Goal: Task Accomplishment & Management: Manage account settings

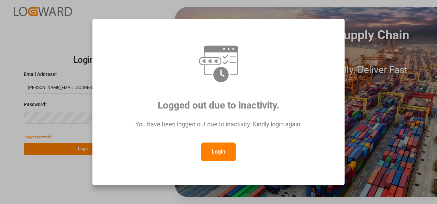
click at [214, 152] on button "Login" at bounding box center [218, 152] width 34 height 19
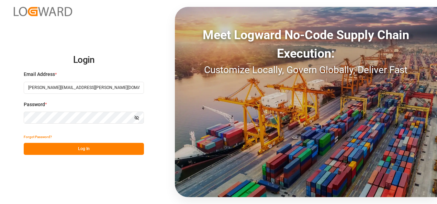
click at [102, 150] on button "Log In" at bounding box center [84, 149] width 120 height 12
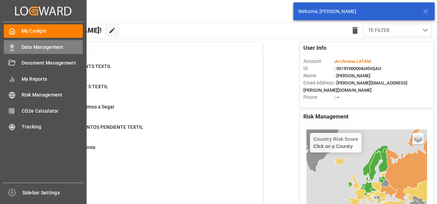
click at [15, 49] on div "Data Management Data Management" at bounding box center [43, 46] width 79 height 13
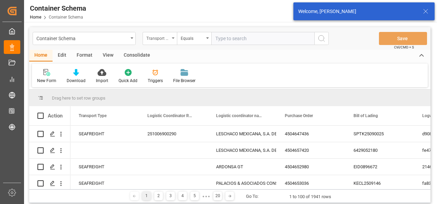
click at [164, 42] on div "Transport Type" at bounding box center [160, 38] width 34 height 13
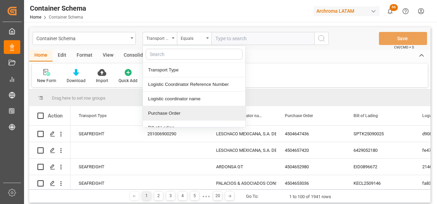
click at [167, 110] on div "Purchase Order" at bounding box center [194, 113] width 102 height 14
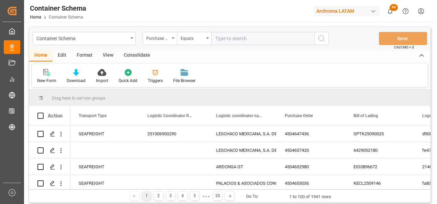
drag, startPoint x: 189, startPoint y: 39, endPoint x: 191, endPoint y: 45, distance: 6.3
click at [189, 38] on div "Equals" at bounding box center [192, 38] width 23 height 8
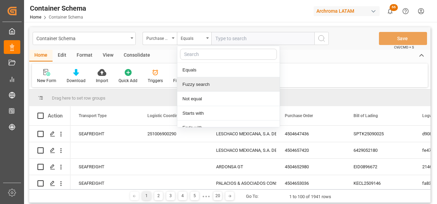
click at [197, 84] on div "Fuzzy search" at bounding box center [228, 84] width 102 height 14
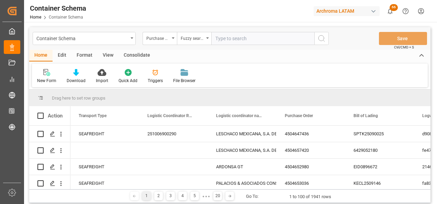
paste input "4504663711"
type input "4504663711"
click at [321, 38] on icon "search button" at bounding box center [321, 38] width 8 height 8
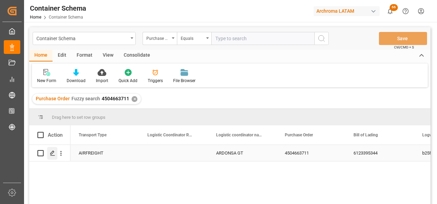
click at [54, 152] on polygon "Press SPACE to select this row." at bounding box center [51, 152] width 3 height 3
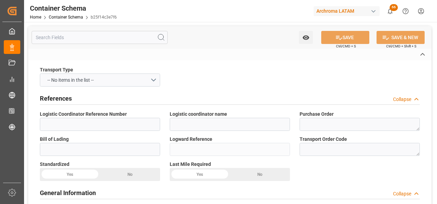
type input "ARDONSA GT"
type textarea "4504663711"
type input "6123395344"
type input "b25f14c3e7f6"
type input "On time"
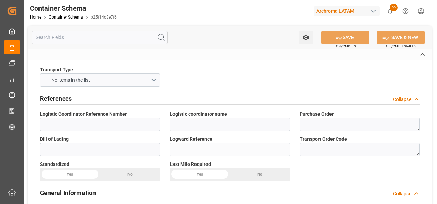
type input "[PERSON_NAME]"
type input "COLOURTEX INDUSTRIES PRIVATE LTD"
type input "Document Sent"
type input "[GEOGRAPHIC_DATA]"
type input "TEXTIL"
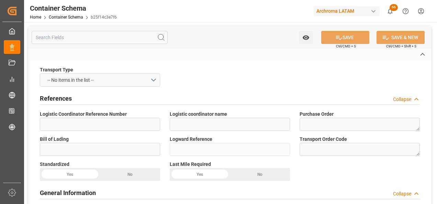
type textarea "PIEZAS"
type input "1 PIEZAS"
type input "IDEA GUATEMALA"
type textarea "KM. 30.5, Ruta a [GEOGRAPHIC_DATA], Lote 17A. [GEOGRAPHIC_DATA], [GEOGRAPHIC_DA…"
type input "AIRWAY"
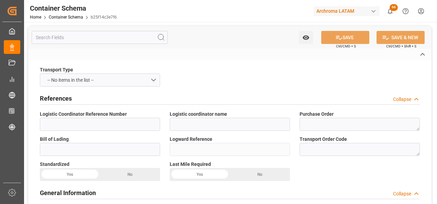
type input "CIP"
type input "Truck"
type input "Airplane"
type input "Truck"
type input "AIR"
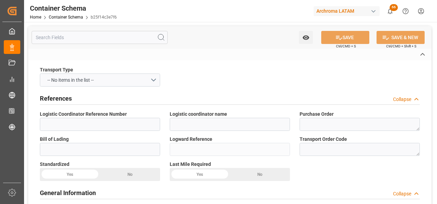
type input "6123395344"
type input "[GEOGRAPHIC_DATA] (ex [GEOGRAPHIC_DATA])"
type input "[GEOGRAPHIC_DATA]"
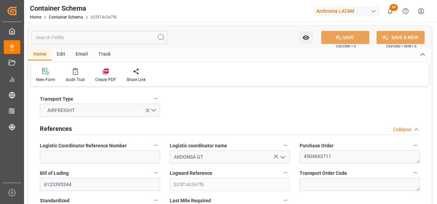
type input "0"
type input "1"
type input "25"
type input "26.7"
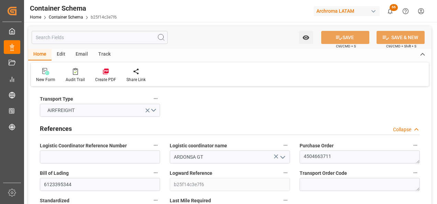
type input "INBOM"
type input "GTGUA"
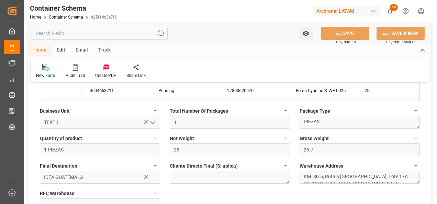
type input "[DATE] 12:15"
type input "[DATE]"
type input "[DATE] 00:00"
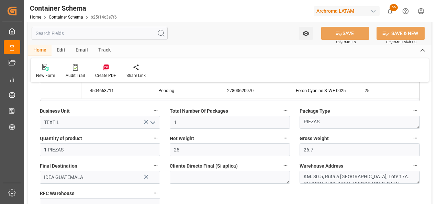
type input "[DATE] 00:00"
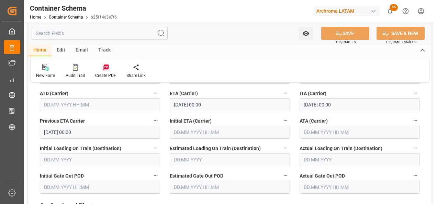
scroll to position [927, 0]
click at [309, 130] on input "text" at bounding box center [359, 131] width 120 height 13
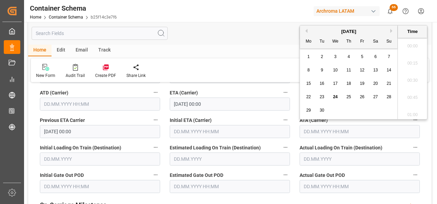
scroll to position [741, 0]
click at [322, 99] on span "23" at bounding box center [321, 96] width 4 height 5
click at [408, 64] on li "14:00" at bounding box center [412, 61] width 29 height 17
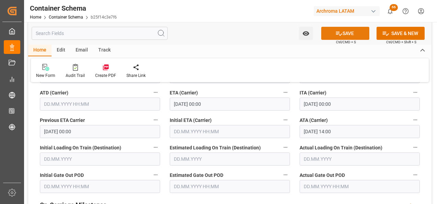
click at [343, 36] on button "SAVE" at bounding box center [345, 33] width 48 height 13
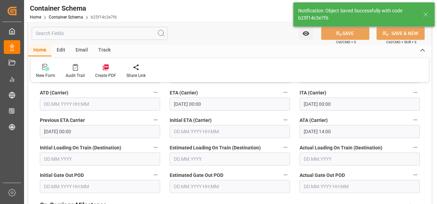
type input "[DATE] 00:00"
click at [79, 50] on div "Email" at bounding box center [81, 51] width 23 height 12
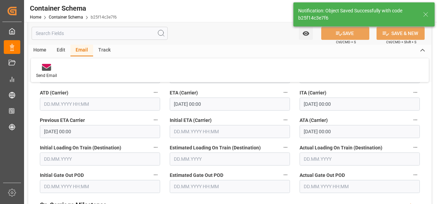
click at [50, 70] on icon at bounding box center [46, 68] width 9 height 5
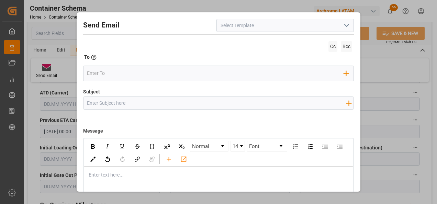
click at [342, 26] on icon "open menu" at bounding box center [346, 25] width 8 height 8
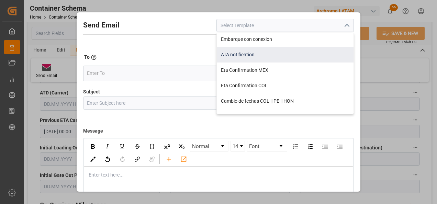
scroll to position [137, 0]
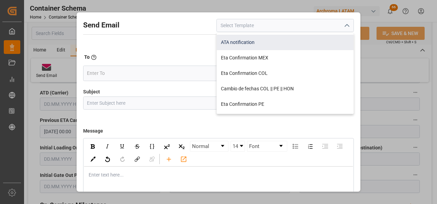
click at [276, 44] on div "ATA notification" at bounding box center [285, 42] width 137 height 15
type input "ATA notification"
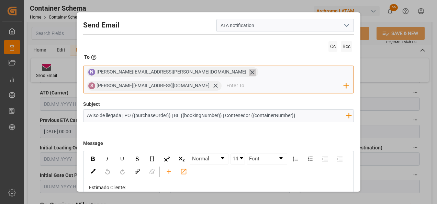
click at [249, 72] on icon at bounding box center [252, 72] width 7 height 7
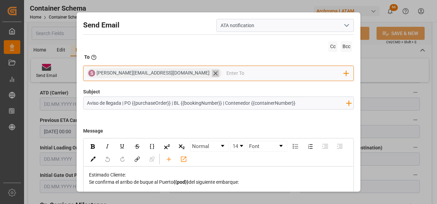
click at [213, 74] on icon at bounding box center [215, 73] width 4 height 4
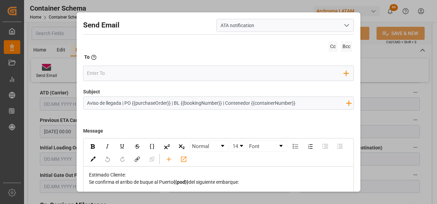
click at [304, 103] on input "Aviso de llegada | PO {{purchaseOrder}} | BL {{bookingNumber}} | Contenedor {{c…" at bounding box center [216, 103] width 266 height 12
drag, startPoint x: 296, startPoint y: 103, endPoint x: 226, endPoint y: 104, distance: 70.8
click at [226, 104] on input "Aviso de llegada | PO {{purchaseOrder}} | BL {{bookingNumber}} | Contenedor {{c…" at bounding box center [216, 103] width 266 height 12
paste input "|| Bodega 2902 || AIR"
click at [224, 104] on input "Aviso de llegada | PO {{purchaseOrder}} | BL {{bookingNumber}} | || Bodega 2902…" at bounding box center [216, 103] width 266 height 12
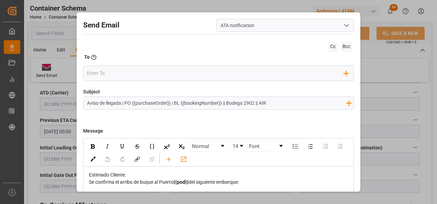
type input "Aviso de llegada | PO {{purchaseOrder}} | BL {{bookingNumber}} || Bodega 2902 |…"
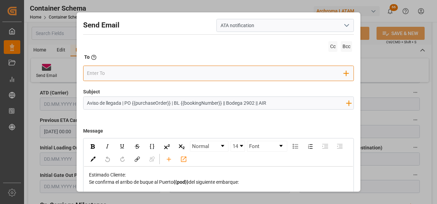
click at [108, 74] on input "email" at bounding box center [215, 73] width 257 height 10
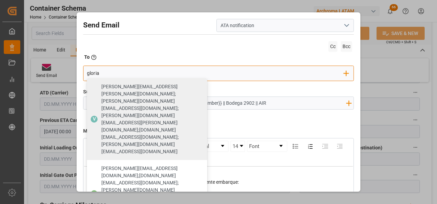
type input "gloria"
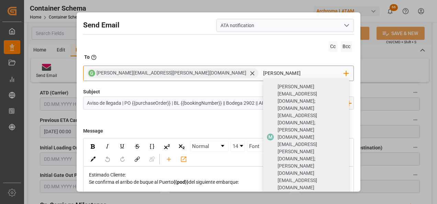
type input "[PERSON_NAME]"
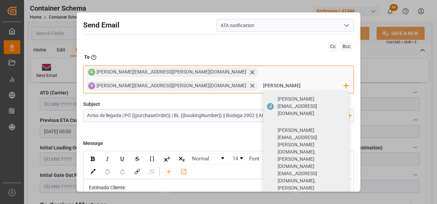
type input "[PERSON_NAME][EMAIL_ADDRESS][DOMAIN_NAME]"
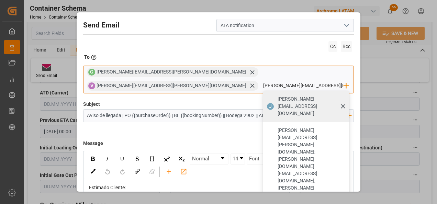
click at [285, 95] on span "[PERSON_NAME][EMAIL_ADDRESS][DOMAIN_NAME]" at bounding box center [310, 106] width 67 height 22
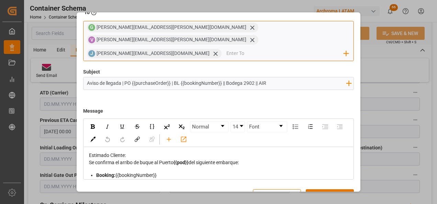
scroll to position [49, 0]
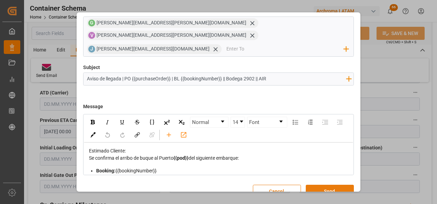
click at [341, 185] on button "Send" at bounding box center [330, 191] width 48 height 13
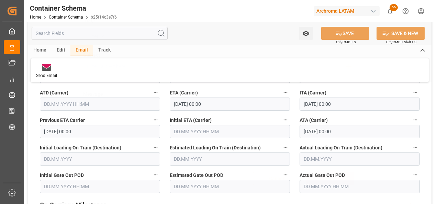
scroll to position [37, 0]
click at [72, 16] on link "Container Schema" at bounding box center [66, 17] width 34 height 5
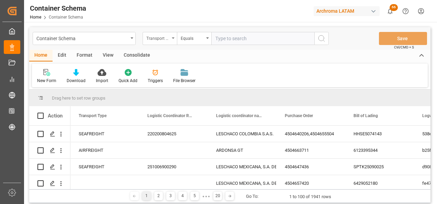
click at [170, 41] on div "Transport Type" at bounding box center [160, 38] width 34 height 13
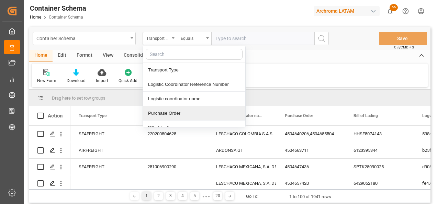
click at [173, 109] on div "Purchase Order" at bounding box center [194, 113] width 102 height 14
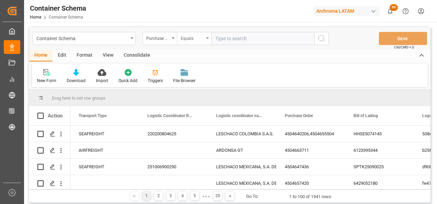
click at [185, 40] on div "Equals" at bounding box center [192, 38] width 23 height 8
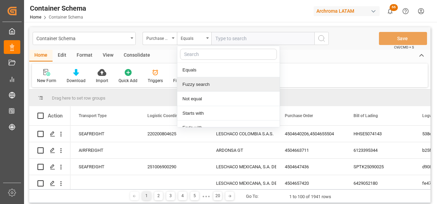
click at [196, 82] on div "Fuzzy search" at bounding box center [228, 84] width 102 height 14
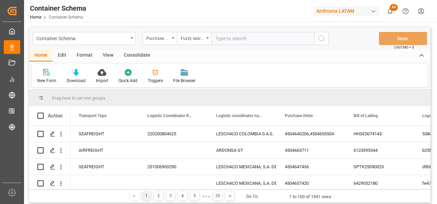
paste input "4504653869"
type input "4504653869"
click at [318, 43] on button "search button" at bounding box center [321, 38] width 14 height 13
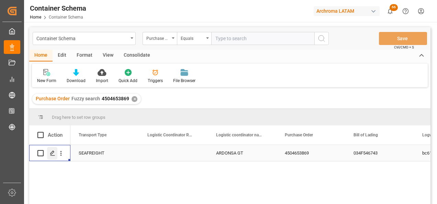
click at [53, 151] on icon "Press SPACE to select this row." at bounding box center [52, 152] width 5 height 5
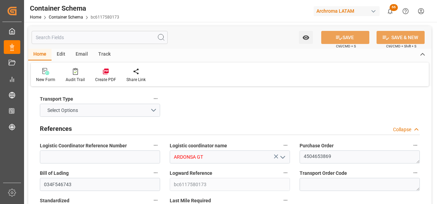
type input "0"
type input "1"
type input "20"
type input "20000"
type input "21140"
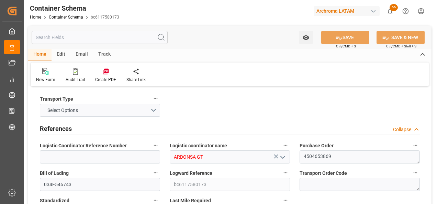
type input "Wan Hai Lines"
type input "CNQDG"
type input "GTPRQ"
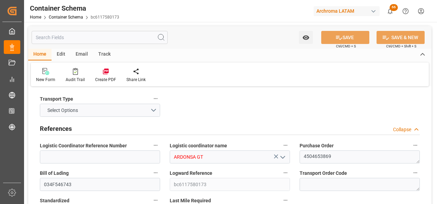
type input "9267651"
type input "[DATE] 11:45"
type input "[DATE]"
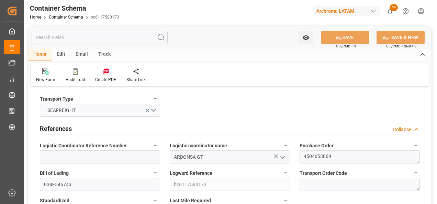
type input "[DATE]"
type input "[DATE] 18:38"
type input "[DATE] 00:00"
type input "[DATE] 18:57"
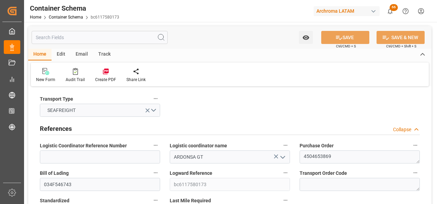
type input "[DATE] 00:00"
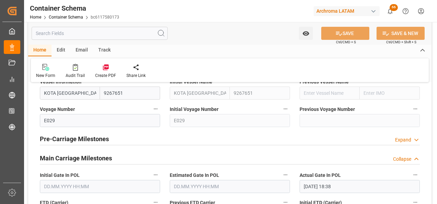
scroll to position [927, 0]
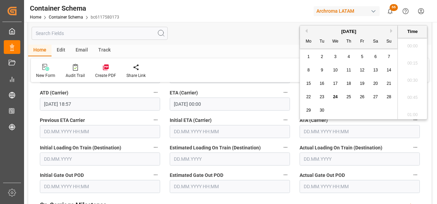
click at [328, 128] on input "text" at bounding box center [359, 131] width 120 height 13
click at [333, 98] on span "24" at bounding box center [335, 96] width 4 height 5
type input "[DATE] 00:00"
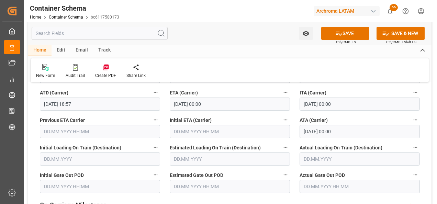
click at [422, 143] on div "Actual Loading On Train (Destination)" at bounding box center [360, 153] width 130 height 27
click at [338, 33] on icon at bounding box center [338, 33] width 7 height 7
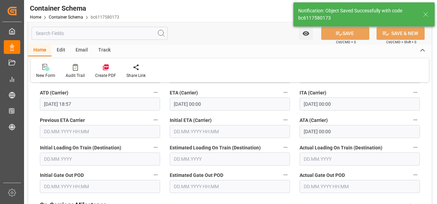
type input "[DATE] 00:00"
click at [83, 52] on div "Email" at bounding box center [81, 51] width 23 height 12
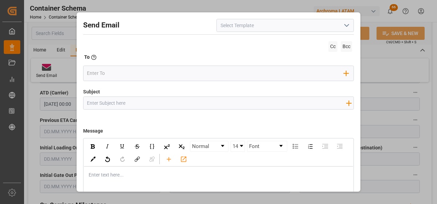
click at [345, 31] on button "open menu" at bounding box center [346, 25] width 10 height 11
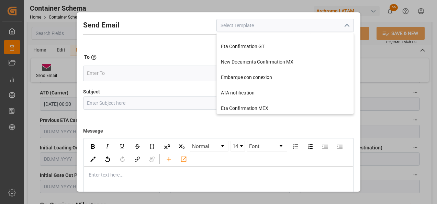
scroll to position [103, 0]
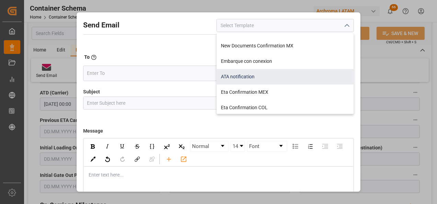
click at [262, 79] on div "ATA notification" at bounding box center [285, 76] width 137 height 15
type input "ATA notification"
type input "Aviso de llegada | PO {{purchaseOrder}} | BL {{bookingNumber}} | Contenedor {{c…"
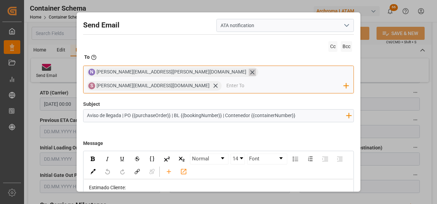
click at [249, 75] on icon at bounding box center [252, 72] width 7 height 7
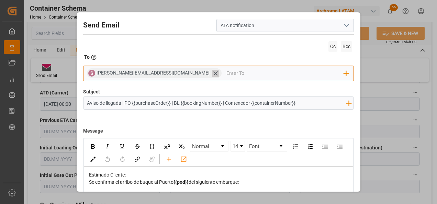
click at [212, 74] on icon at bounding box center [215, 73] width 7 height 7
click at [160, 74] on input "email" at bounding box center [215, 73] width 257 height 10
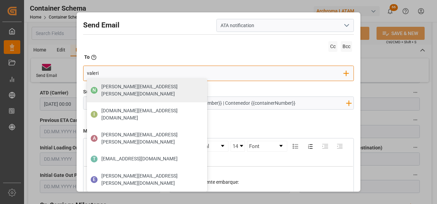
type input "[PERSON_NAME]"
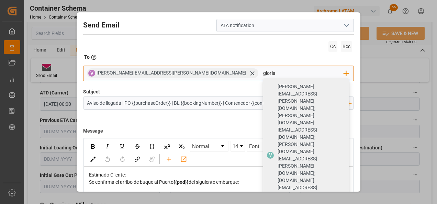
type input "gloria"
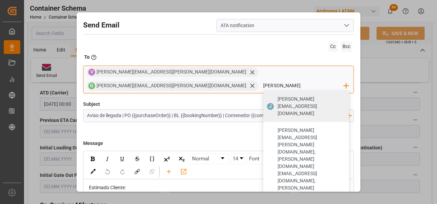
type input "[PERSON_NAME][EMAIL_ADDRESS][DOMAIN_NAME]"
click at [285, 95] on span "[PERSON_NAME][EMAIL_ADDRESS][DOMAIN_NAME]" at bounding box center [310, 106] width 67 height 22
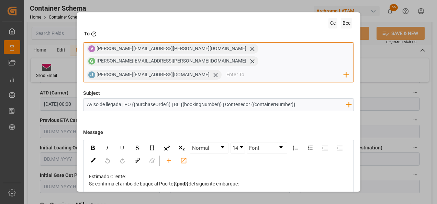
scroll to position [0, 0]
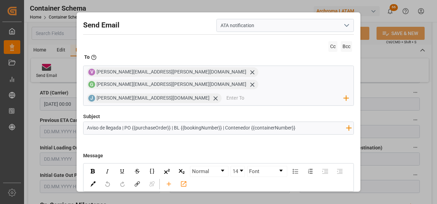
click at [393, 87] on div "Send Email ATA notification Cc Bcc To Enter the TO Email address V [PERSON_NAME…" at bounding box center [218, 102] width 437 height 204
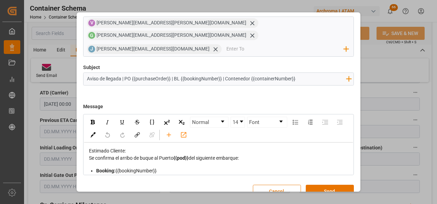
click at [260, 185] on button "Cancel" at bounding box center [277, 191] width 48 height 13
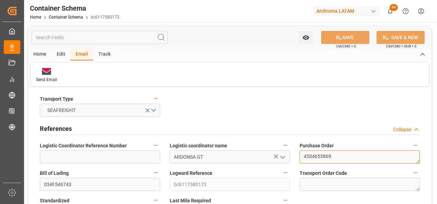
click at [309, 158] on textarea "4504653869" at bounding box center [359, 156] width 120 height 13
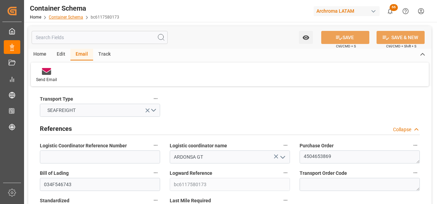
click at [68, 17] on link "Container Schema" at bounding box center [66, 17] width 34 height 5
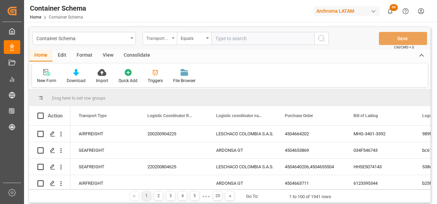
click at [172, 42] on div "Transport Type" at bounding box center [160, 38] width 34 height 13
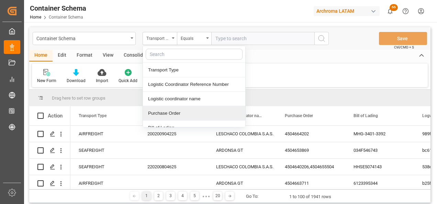
click at [179, 111] on div "Purchase Order" at bounding box center [194, 113] width 102 height 14
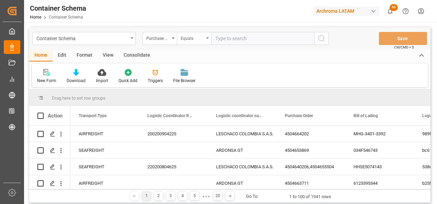
click at [194, 43] on div "Equals" at bounding box center [194, 38] width 34 height 13
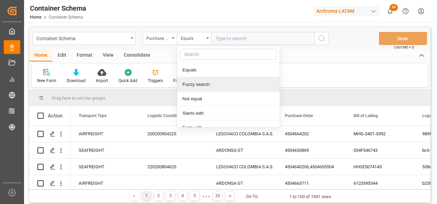
click at [200, 85] on div "Fuzzy search" at bounding box center [228, 84] width 102 height 14
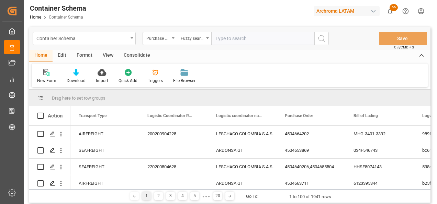
paste input "4504636092"
type input "4504636092"
click at [321, 37] on icon "search button" at bounding box center [321, 38] width 8 height 8
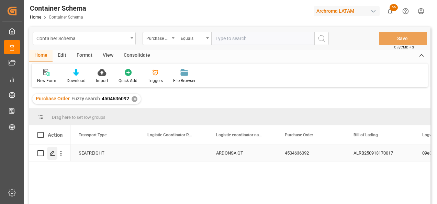
click at [55, 157] on div "Press SPACE to select this row." at bounding box center [52, 153] width 10 height 13
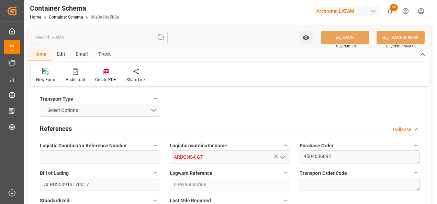
type input "0"
type input "1"
type input "4"
type input "3040"
type input "3424"
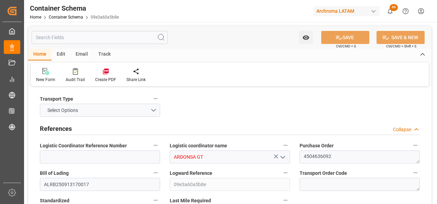
type input "CMACGM"
type input "CMA CGM Group"
type input "DEHAM"
type input "GTSTZ"
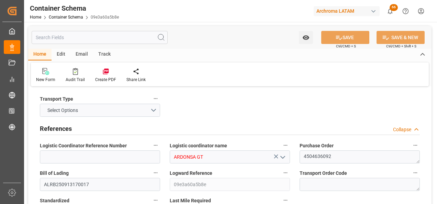
type input "9731949"
type input "[DATE]"
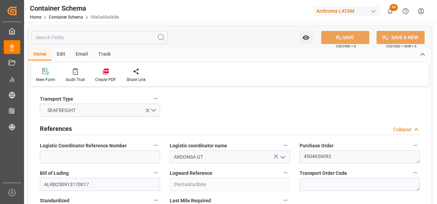
type input "[DATE] 00:00"
type input "[DATE] 06:30"
type input "[DATE] 00:00"
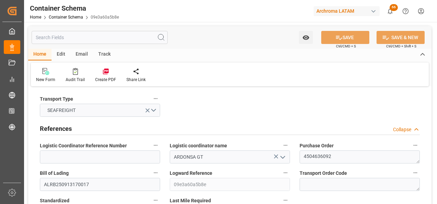
type input "[DATE] 16:00"
type input "[DATE] 00:00"
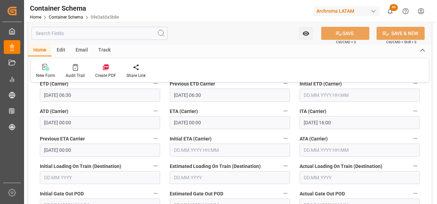
scroll to position [893, 0]
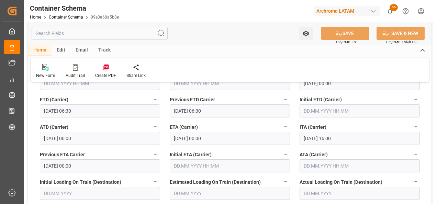
click at [193, 139] on input "[DATE] 00:00" at bounding box center [230, 138] width 120 height 13
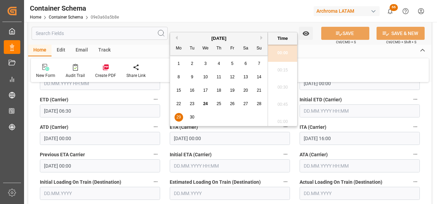
click at [190, 118] on span "30" at bounding box center [192, 117] width 4 height 5
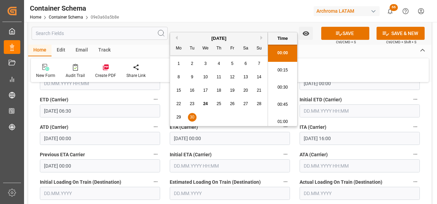
type input "[DATE] 00:00"
click at [344, 32] on button "SAVE" at bounding box center [345, 33] width 48 height 13
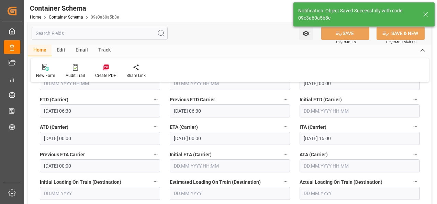
type input "[DATE] 00:00"
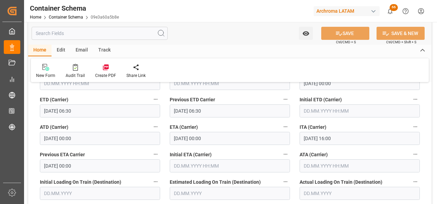
drag, startPoint x: 74, startPoint y: 48, endPoint x: 291, endPoint y: 47, distance: 216.7
click at [74, 48] on div "Email" at bounding box center [81, 51] width 23 height 12
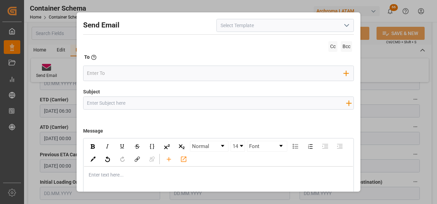
click at [345, 26] on icon "open menu" at bounding box center [346, 25] width 8 height 8
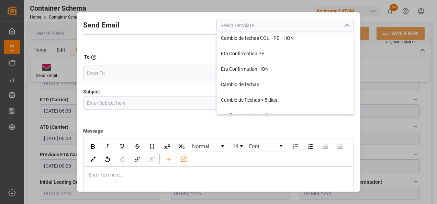
scroll to position [206, 0]
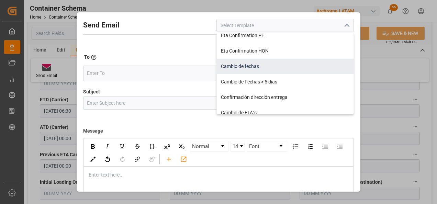
click at [277, 70] on div "Cambio de fechas" at bounding box center [285, 66] width 137 height 15
type input "Cambio de fechas"
type input "{{customsEntry}}|| Cambio de ETA {{estimatedArrivalPod}} | PO {{purchaseOrder}}…"
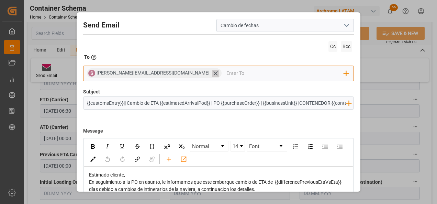
click at [212, 72] on icon at bounding box center [215, 73] width 7 height 7
click at [159, 72] on input "email" at bounding box center [215, 73] width 257 height 10
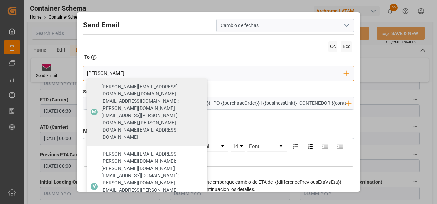
type input "[PERSON_NAME]"
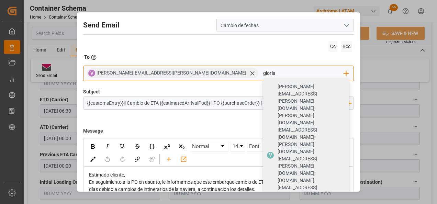
type input "gloria"
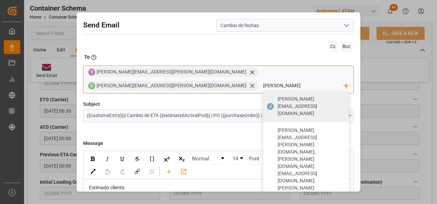
type input "[PERSON_NAME][EMAIL_ADDRESS][DOMAIN_NAME]"
click at [287, 95] on span "[PERSON_NAME][EMAIL_ADDRESS][DOMAIN_NAME]" at bounding box center [310, 106] width 67 height 22
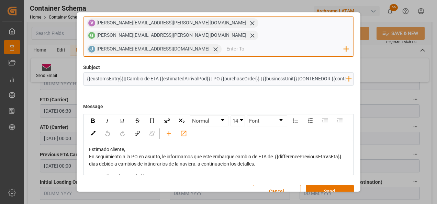
scroll to position [0, 0]
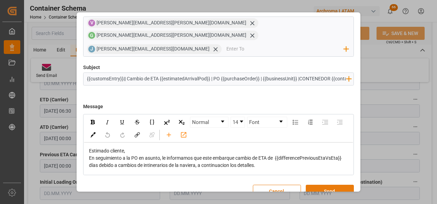
click at [320, 185] on button "Send" at bounding box center [330, 191] width 48 height 13
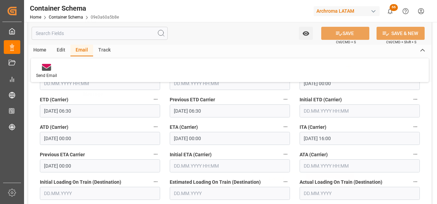
scroll to position [37, 0]
click at [70, 17] on link "Container Schema" at bounding box center [66, 17] width 34 height 5
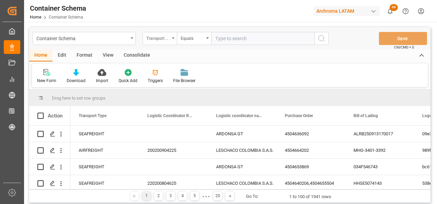
click at [175, 40] on div "Transport Type" at bounding box center [160, 38] width 34 height 13
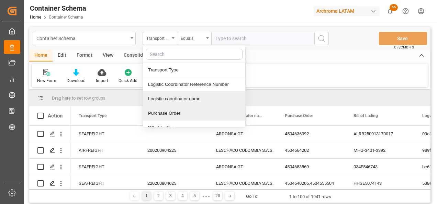
click at [186, 109] on div "Purchase Order" at bounding box center [194, 113] width 102 height 14
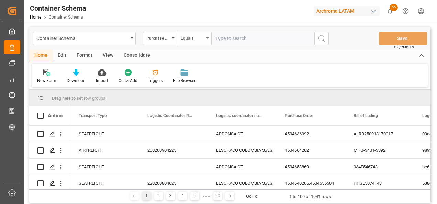
click at [191, 35] on div "Equals" at bounding box center [192, 38] width 23 height 8
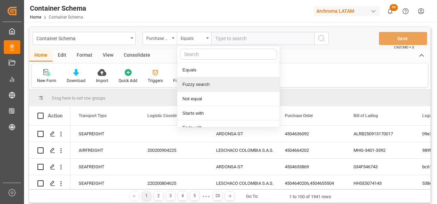
click at [203, 81] on div "Fuzzy search" at bounding box center [228, 84] width 102 height 14
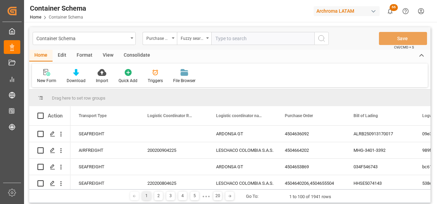
paste input "4504655517"
type input "4504655517"
click at [317, 39] on icon "search button" at bounding box center [321, 38] width 8 height 8
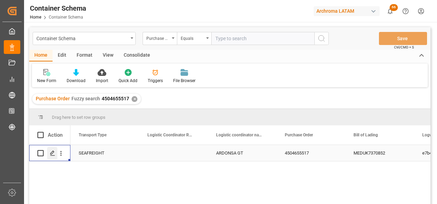
click at [52, 156] on icon "Press SPACE to select this row." at bounding box center [52, 152] width 5 height 5
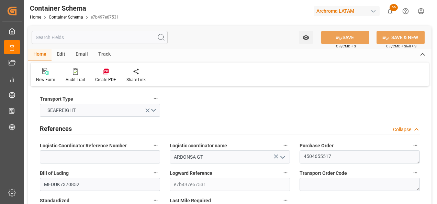
type input "0"
type input "1"
type input "8"
type input "8000"
type input "8448"
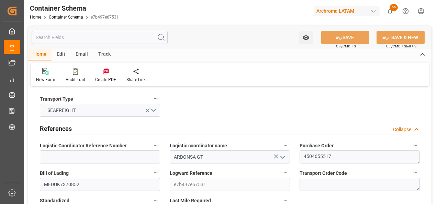
type input "MSC"
type input "Mediterranean Shipping Company"
type input "CNNAH"
type input "GTPRQ"
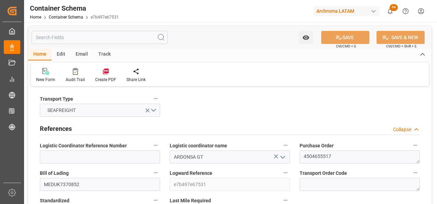
type input "[DATE] 15:45"
type input "[DATE]"
type input "[DATE] 00:00"
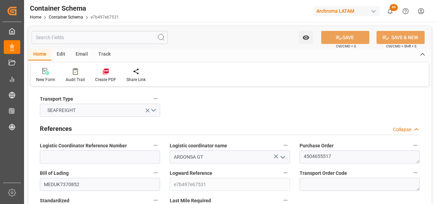
type input "[DATE] 00:00"
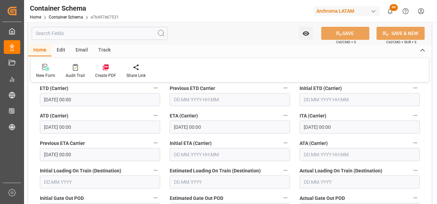
scroll to position [893, 0]
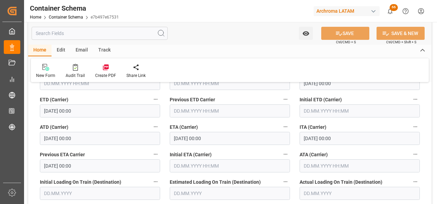
click at [179, 138] on input "[DATE] 00:00" at bounding box center [230, 138] width 120 height 13
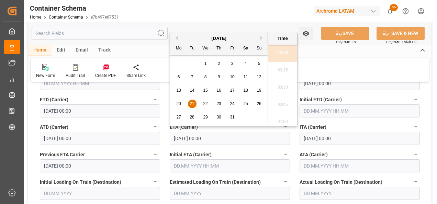
click at [244, 104] on span "25" at bounding box center [245, 103] width 4 height 5
type input "[DATE] 00:00"
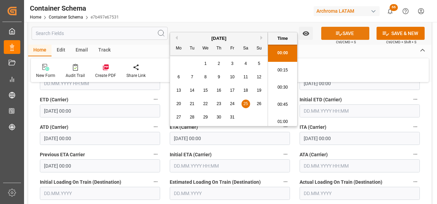
click at [339, 32] on icon at bounding box center [338, 33] width 7 height 7
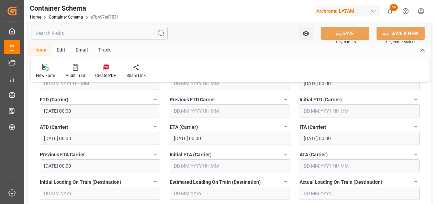
click at [307, 36] on icon "open menu" at bounding box center [305, 33] width 7 height 7
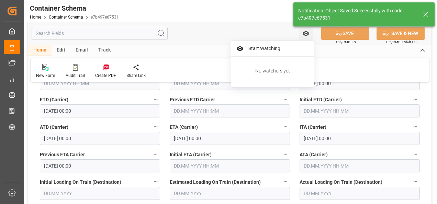
type input "[DATE] 00:00"
click at [260, 43] on div "Start Watching" at bounding box center [272, 49] width 82 height 16
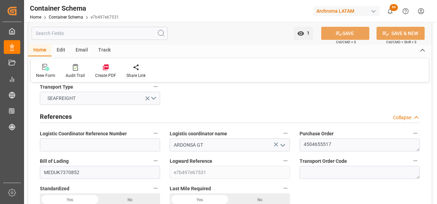
scroll to position [0, 0]
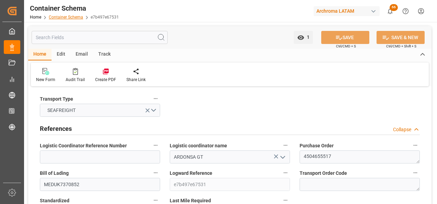
click at [75, 16] on link "Container Schema" at bounding box center [66, 17] width 34 height 5
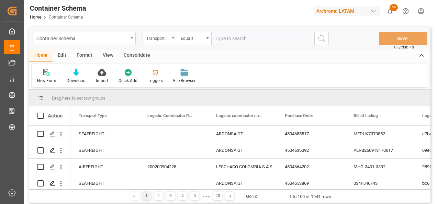
click at [169, 39] on div "Transport Type" at bounding box center [157, 38] width 23 height 8
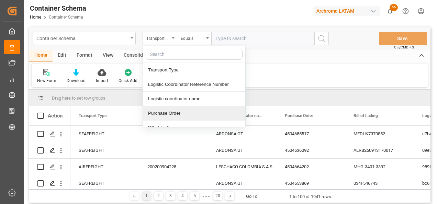
click at [177, 117] on div "Purchase Order" at bounding box center [194, 113] width 102 height 14
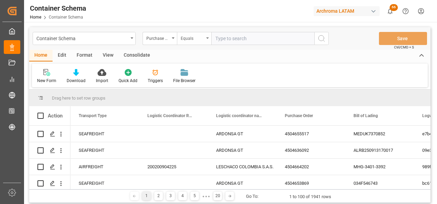
click at [195, 42] on div "Equals" at bounding box center [194, 38] width 34 height 13
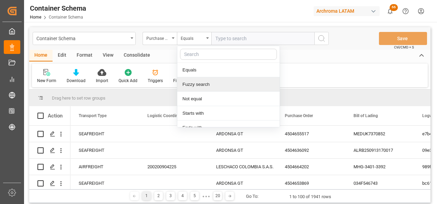
click at [202, 90] on div "Fuzzy search" at bounding box center [228, 84] width 102 height 14
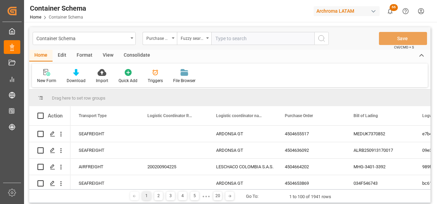
paste input "4504666635"
type input "4504666635"
click at [320, 43] on button "search button" at bounding box center [321, 38] width 14 height 13
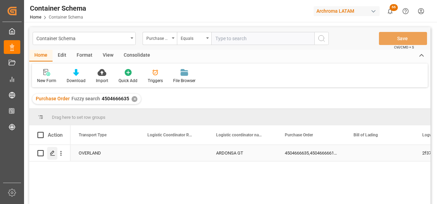
click at [54, 153] on icon "Press SPACE to select this row." at bounding box center [52, 152] width 5 height 5
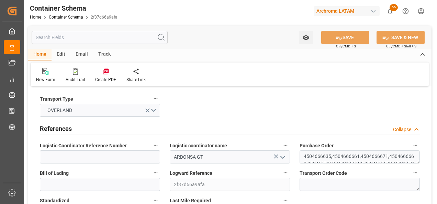
type input "0"
type input "24"
type input "219"
type input "6082.9"
type input "4358.37"
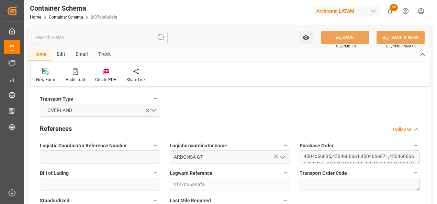
type input "HNHAC"
type input "[DATE] 18:00"
type input "[DATE]"
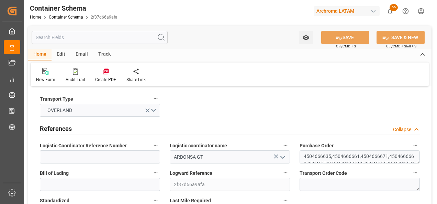
type input "[DATE] 00:00"
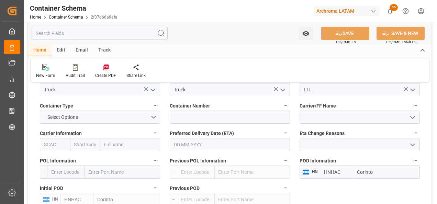
scroll to position [687, 0]
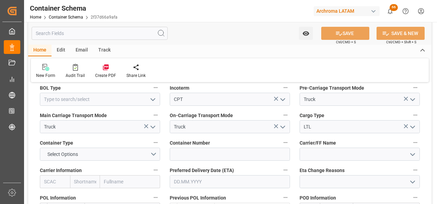
click at [200, 180] on input "text" at bounding box center [230, 181] width 120 height 13
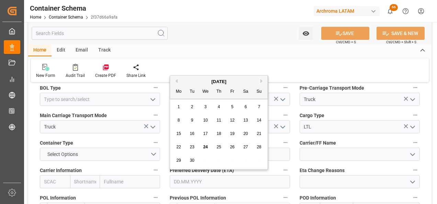
click at [171, 138] on div "[DATE] Mo Tu We Th Fr Sa Su 1 2 3 4 5 6 7 8 9 10 11 12 13 14 15 16 17 18 19 20 …" at bounding box center [219, 123] width 98 height 94
click at [232, 148] on span "26" at bounding box center [232, 147] width 4 height 5
type input "[DATE]"
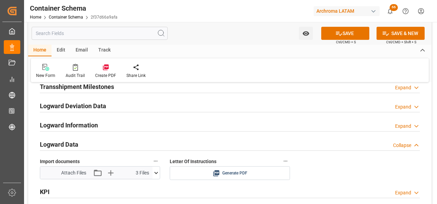
scroll to position [1133, 0]
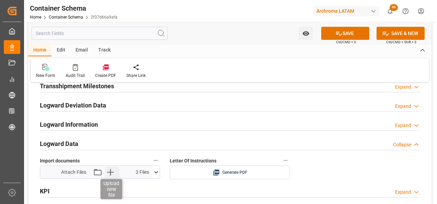
click at [112, 172] on icon "button" at bounding box center [110, 172] width 7 height 7
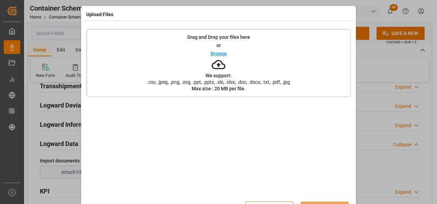
click at [181, 80] on span ".csv, .jpeg, .png, .svg, .ppt, .pptx, .xls, .xlsx, .doc, .docx, .txt, .pdf, .jpg" at bounding box center [219, 82] width 152 height 5
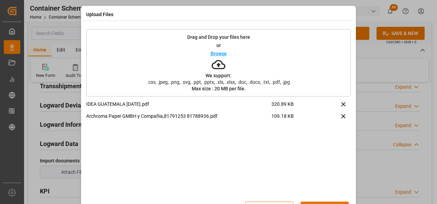
scroll to position [23, 0]
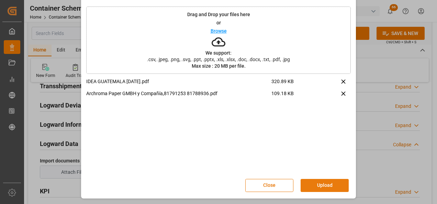
click at [314, 181] on button "Upload" at bounding box center [324, 185] width 48 height 13
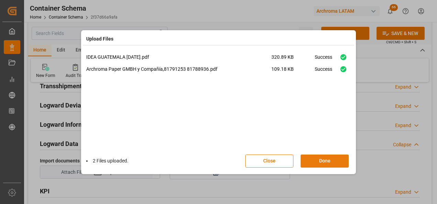
click at [321, 160] on button "Done" at bounding box center [324, 161] width 48 height 13
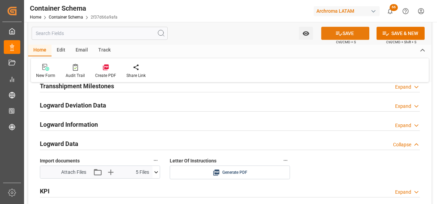
click at [349, 33] on button "SAVE" at bounding box center [345, 33] width 48 height 13
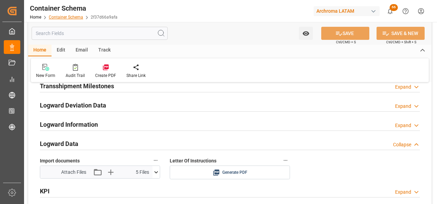
click at [72, 19] on link "Container Schema" at bounding box center [66, 17] width 34 height 5
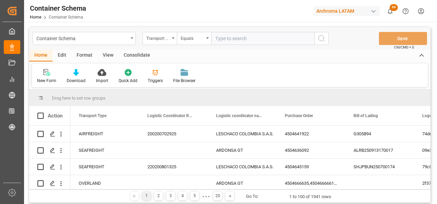
click at [167, 42] on div "Transport Type" at bounding box center [160, 38] width 34 height 13
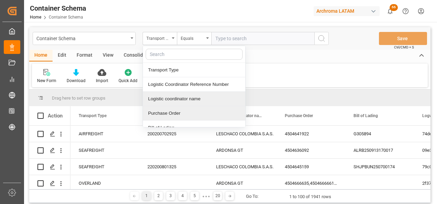
click at [174, 113] on div "Purchase Order" at bounding box center [194, 113] width 102 height 14
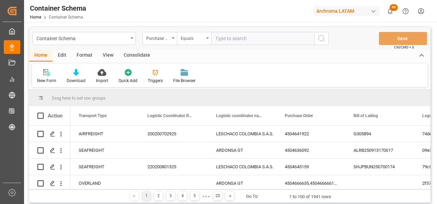
click at [189, 36] on div "Equals" at bounding box center [192, 38] width 23 height 8
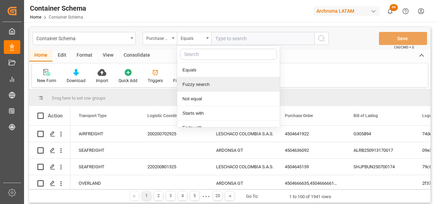
click at [200, 85] on div "Fuzzy search" at bounding box center [228, 84] width 102 height 14
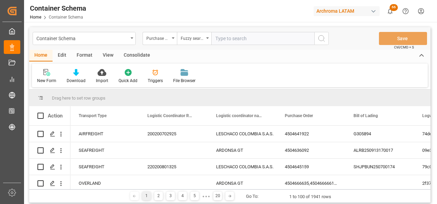
paste input "4504655531"
type input "4504655531"
click at [321, 39] on icon "search button" at bounding box center [321, 38] width 8 height 8
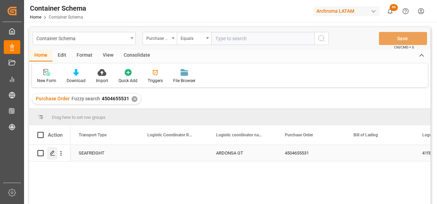
click at [52, 156] on line "Press SPACE to select this row." at bounding box center [52, 156] width 4 height 0
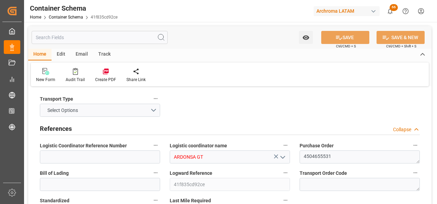
type input "0"
type input "1"
type input "80"
type input "18000"
type input "18840"
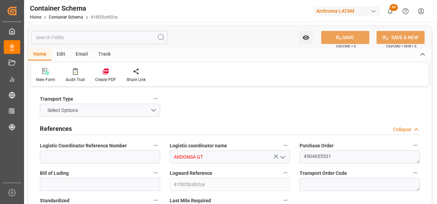
type input "ONE"
type input "Ocean Network Express"
type input "CNNHN"
type input "GTPRQ"
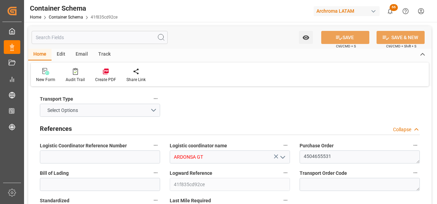
type input "9975612"
type input "[DATE] 09:30"
type input "[DATE]"
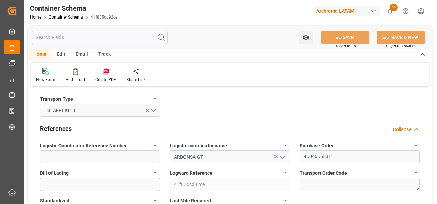
type input "[DATE]"
type input "[DATE] 00:00"
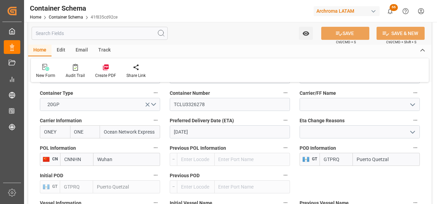
scroll to position [652, 0]
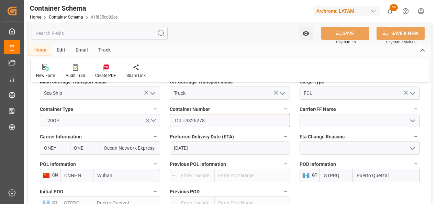
click at [196, 120] on input "TCLU3326278" at bounding box center [230, 120] width 120 height 13
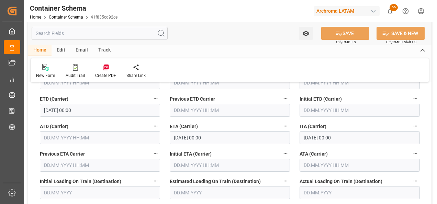
scroll to position [893, 0]
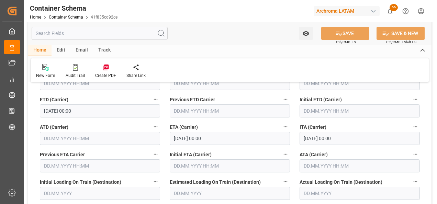
click at [190, 137] on input "[DATE] 00:00" at bounding box center [230, 138] width 120 height 13
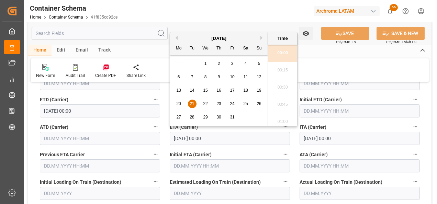
click at [206, 103] on span "22" at bounding box center [205, 103] width 4 height 5
type input "[DATE] 00:00"
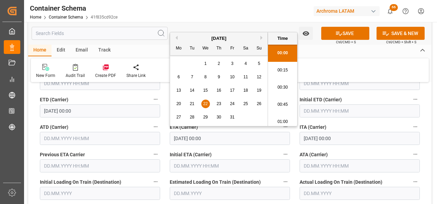
click at [295, 145] on div "ITA (Carrier) [DATE] 00:00" at bounding box center [360, 133] width 130 height 27
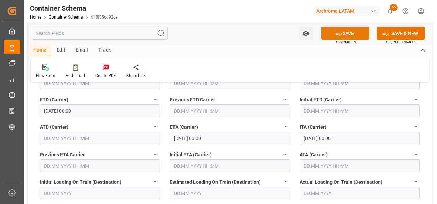
click at [336, 34] on icon at bounding box center [338, 33] width 7 height 7
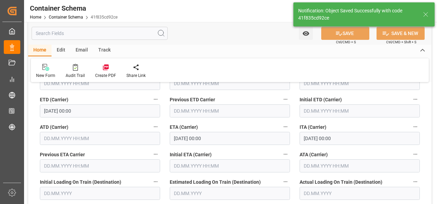
type input "[DATE] 00:00"
click at [309, 33] on icon "open menu" at bounding box center [305, 33] width 7 height 7
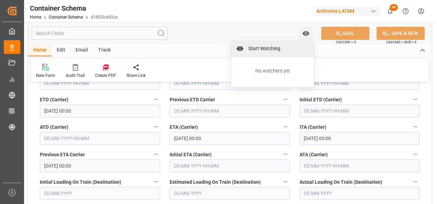
click at [285, 44] on div "Start Watching" at bounding box center [272, 49] width 82 height 16
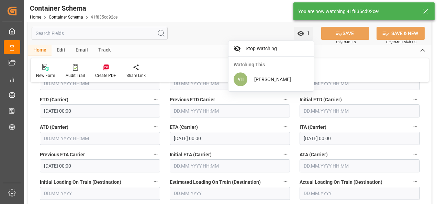
click at [209, 60] on div "New Form Audit Trail Create PDF Share Link" at bounding box center [230, 70] width 398 height 24
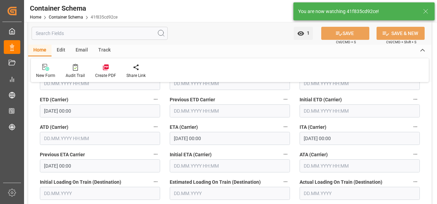
click at [82, 50] on div "Email" at bounding box center [81, 51] width 23 height 12
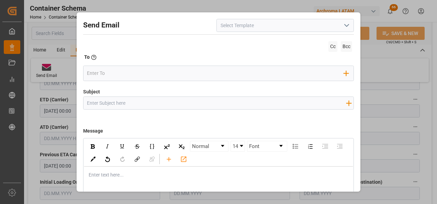
click at [353, 22] on div at bounding box center [285, 25] width 148 height 13
click at [344, 24] on icon "open menu" at bounding box center [346, 25] width 8 height 8
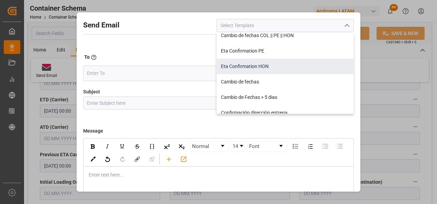
scroll to position [206, 0]
click at [265, 71] on div "Cambio de fechas" at bounding box center [285, 66] width 137 height 15
type input "Cambio de fechas"
type input "{{customsEntry}}|| Cambio de ETA {{estimatedArrivalPod}} | PO {{purchaseOrder}}…"
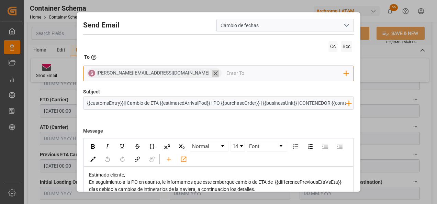
click at [212, 75] on icon at bounding box center [215, 73] width 7 height 7
click at [161, 75] on input "email" at bounding box center [215, 73] width 257 height 10
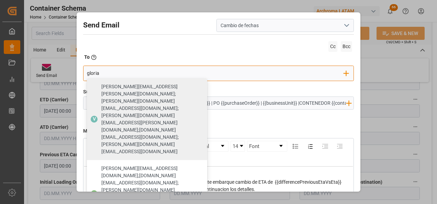
type input "gloria"
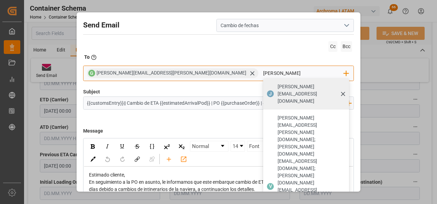
type input "[PERSON_NAME]"
click at [269, 90] on div "J" at bounding box center [270, 93] width 3 height 7
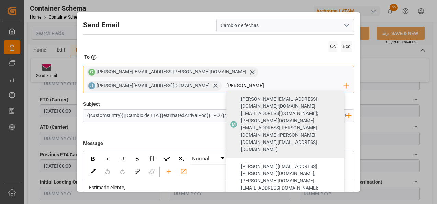
type input "[PERSON_NAME]"
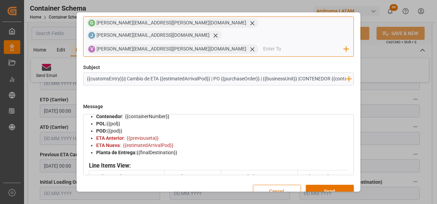
scroll to position [0, 0]
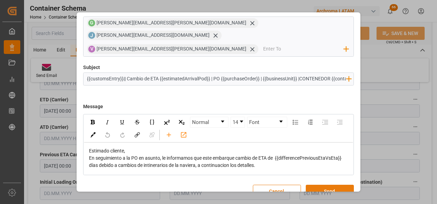
click at [331, 185] on button "Send" at bounding box center [330, 191] width 48 height 13
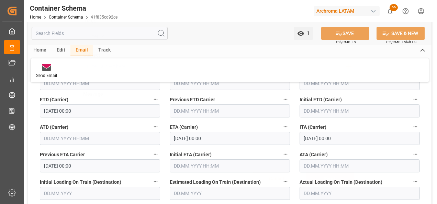
scroll to position [37, 0]
